Goal: Task Accomplishment & Management: Manage account settings

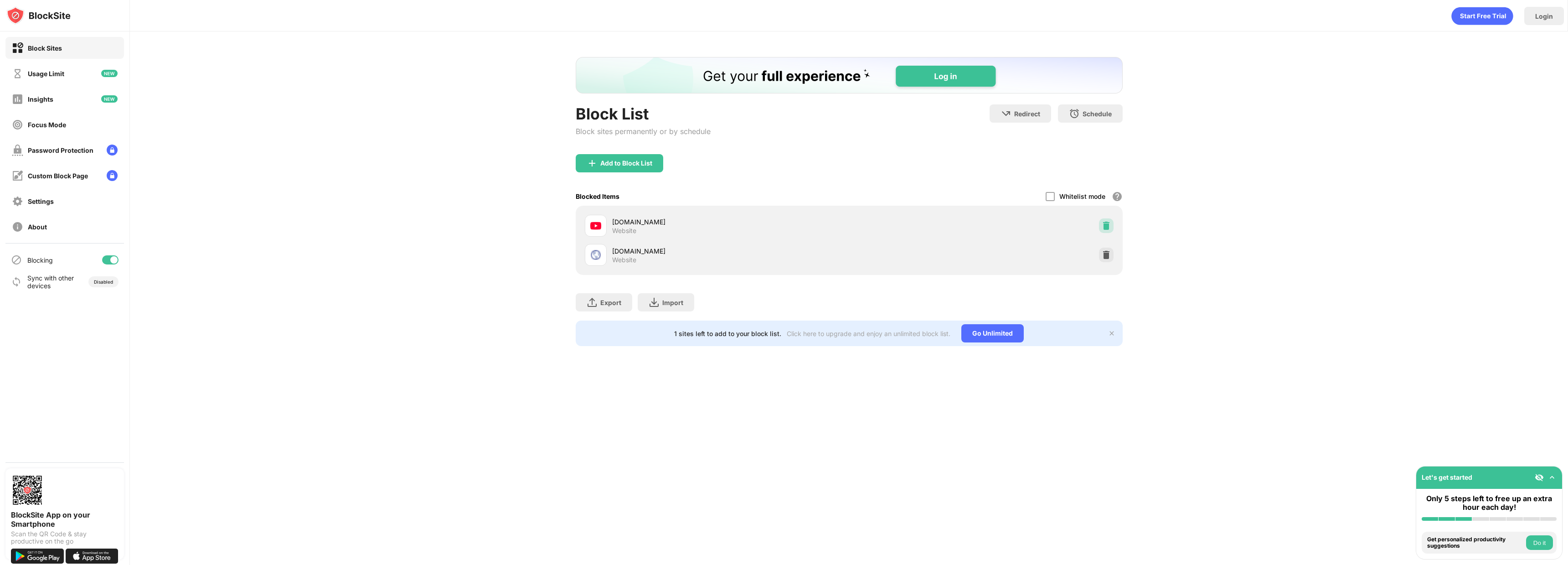
click at [1108, 226] on img at bounding box center [1106, 225] width 9 height 9
